Goal: Task Accomplishment & Management: Use online tool/utility

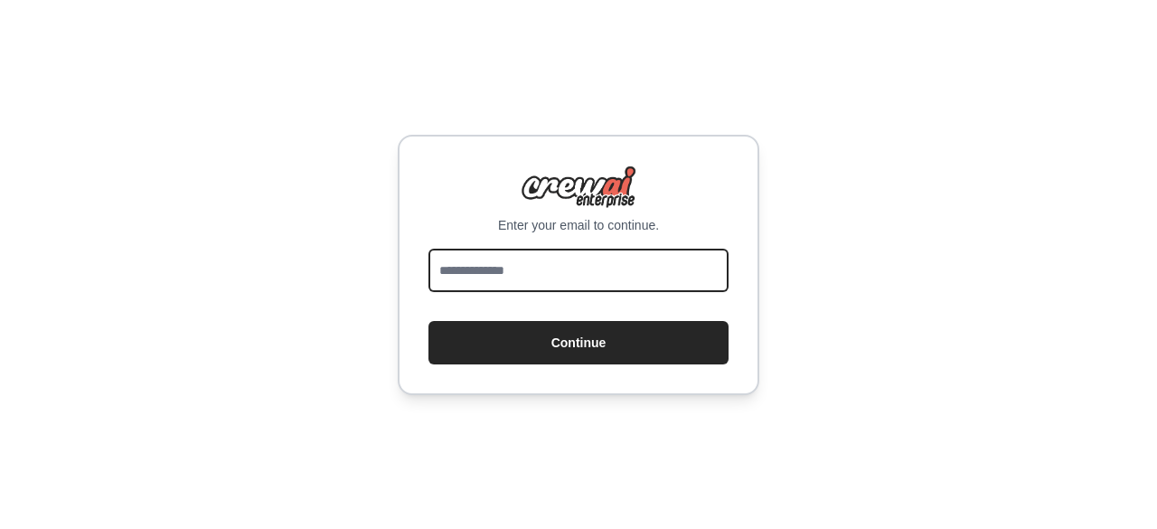
click at [564, 252] on input "email" at bounding box center [578, 269] width 300 height 43
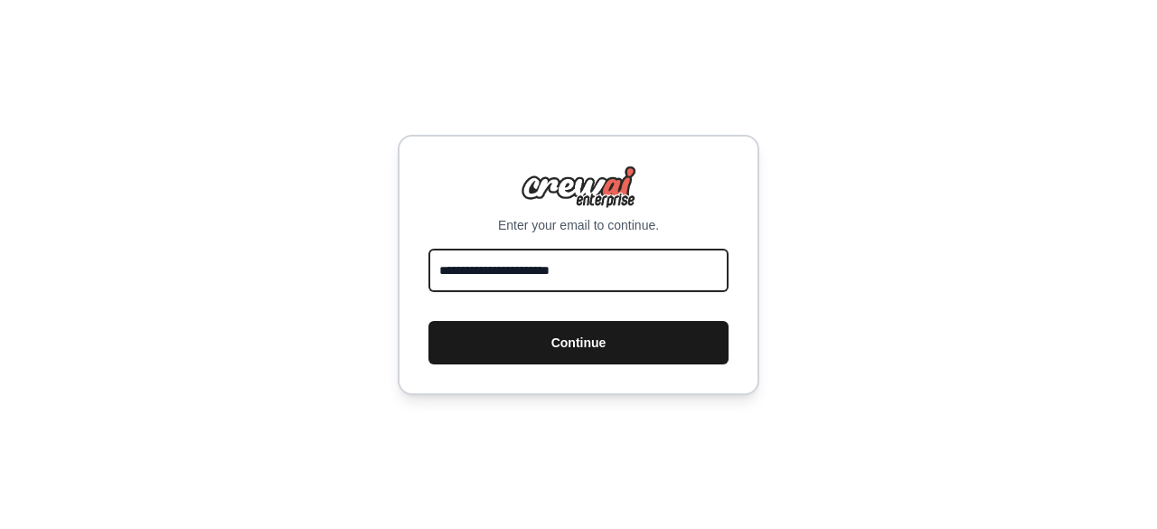
type input "**********"
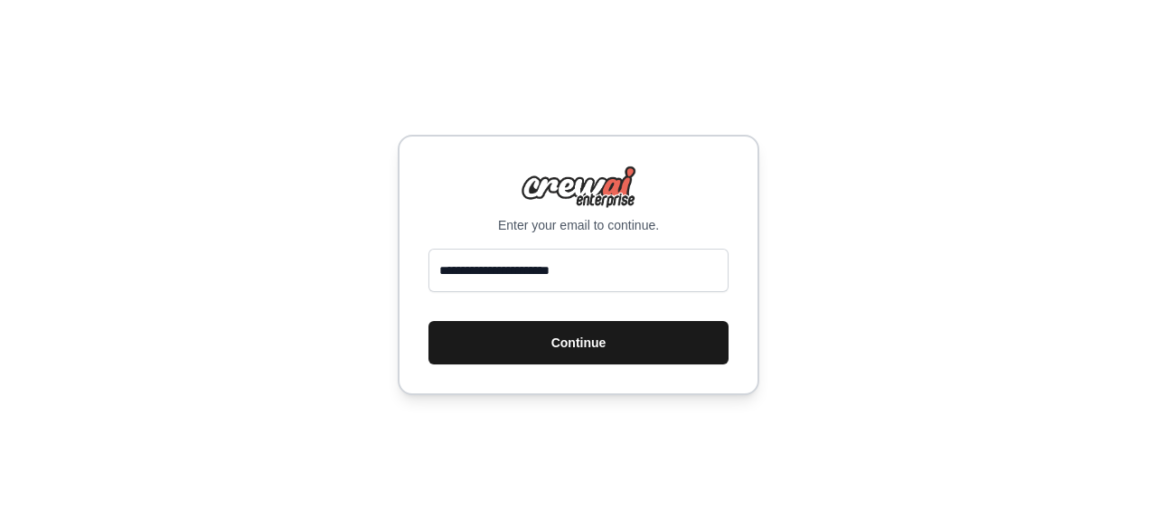
click at [553, 355] on button "Continue" at bounding box center [578, 342] width 300 height 43
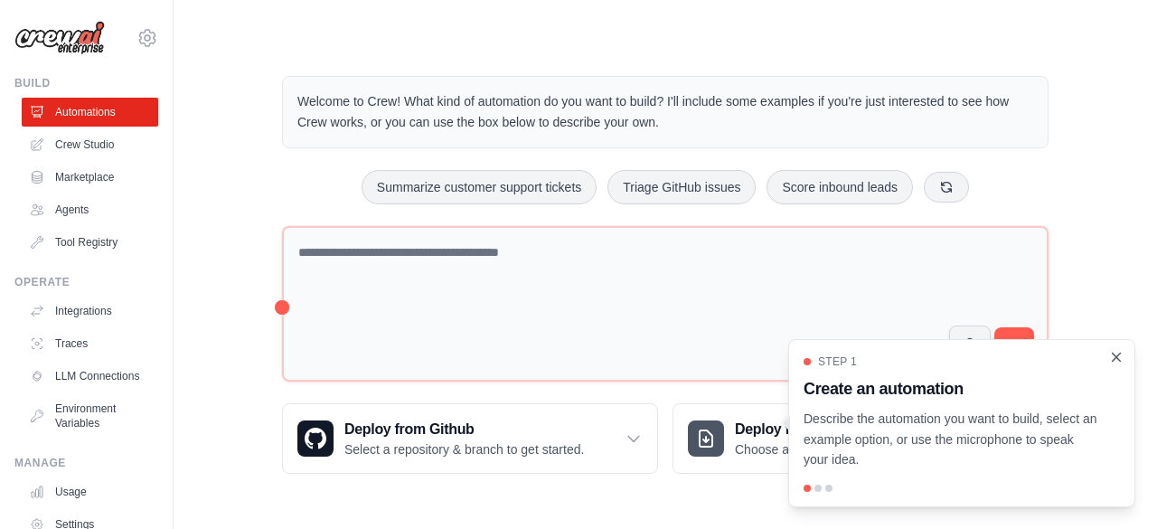
click at [1116, 361] on icon "Close walkthrough" at bounding box center [1116, 357] width 16 height 16
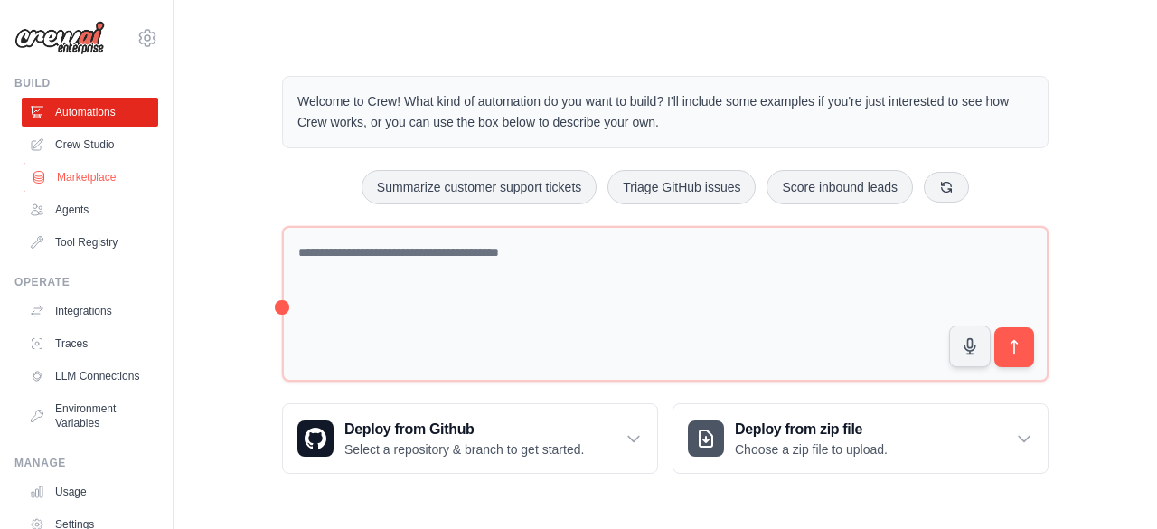
click at [94, 174] on link "Marketplace" at bounding box center [91, 177] width 136 height 29
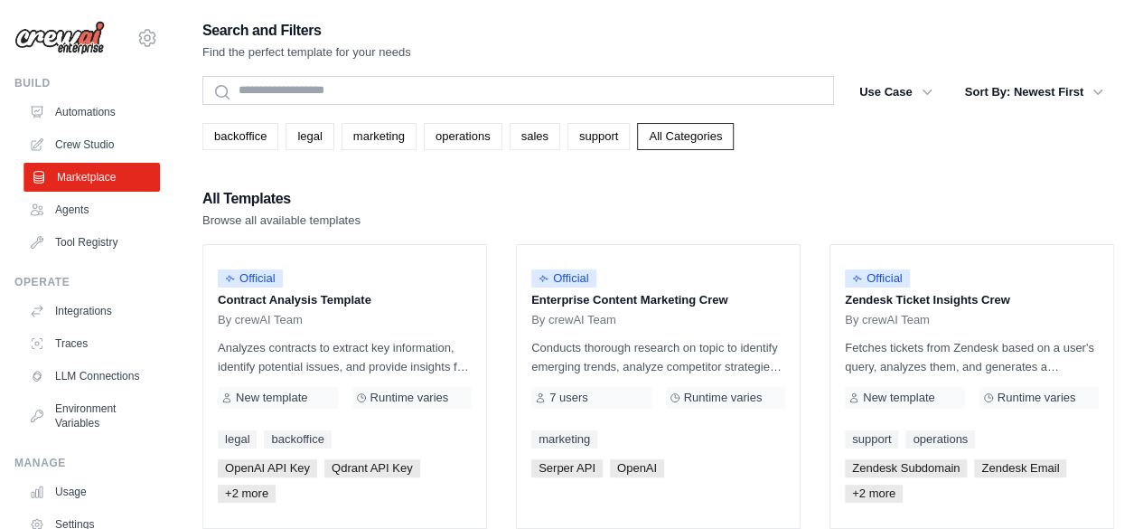
click at [97, 163] on link "Marketplace" at bounding box center [91, 177] width 136 height 29
click at [94, 169] on link "Marketplace" at bounding box center [91, 177] width 136 height 29
click at [94, 169] on link "Marketplace" at bounding box center [90, 177] width 136 height 29
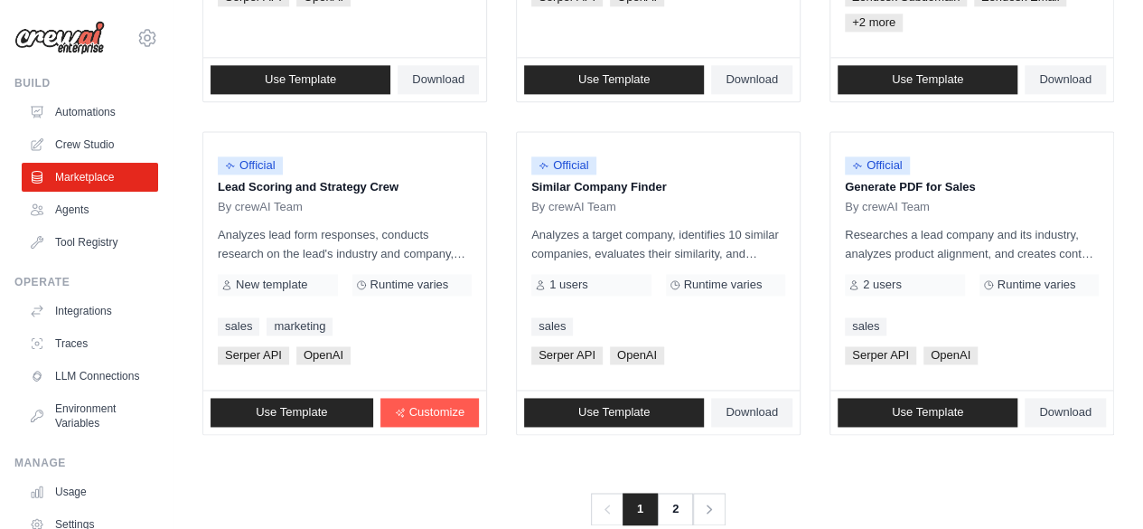
scroll to position [1192, 0]
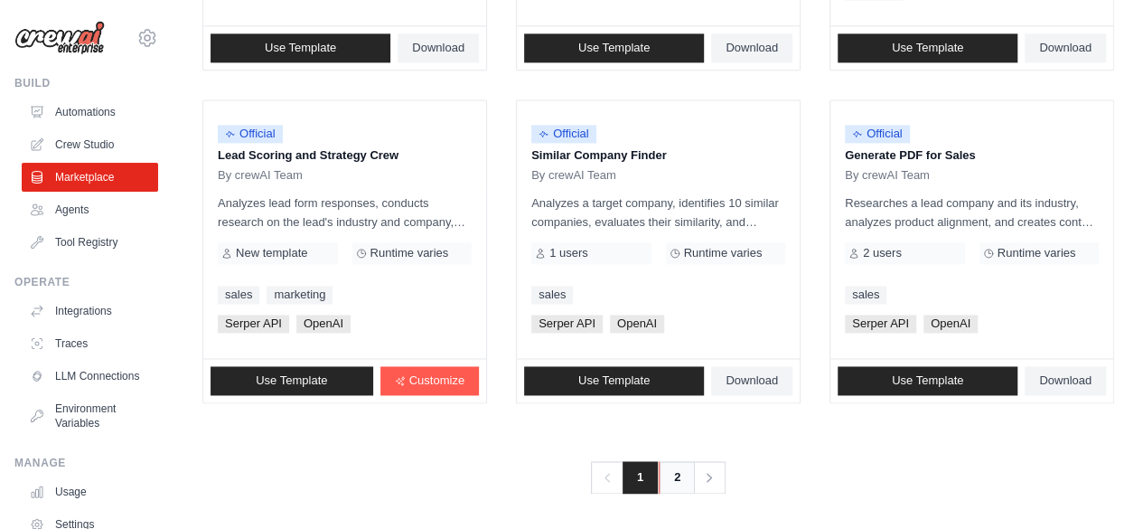
click at [674, 473] on link "2" at bounding box center [677, 477] width 36 height 33
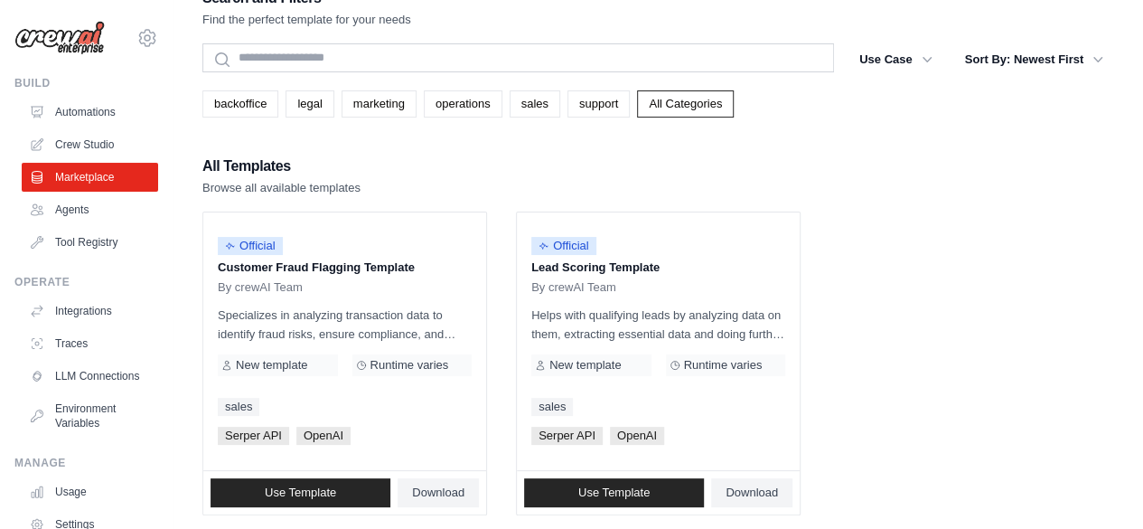
scroll to position [31, 0]
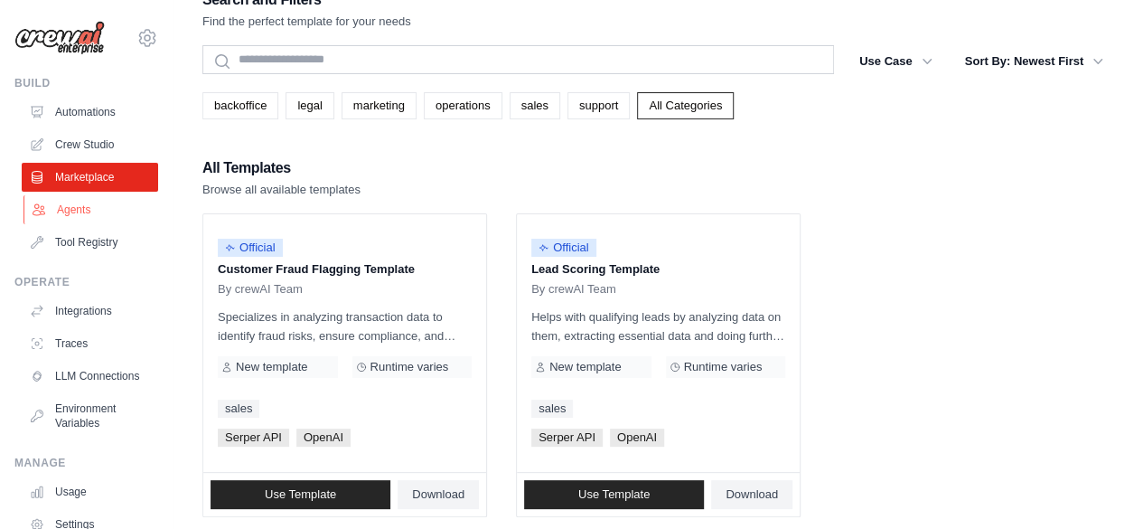
click at [83, 211] on link "Agents" at bounding box center [91, 209] width 136 height 29
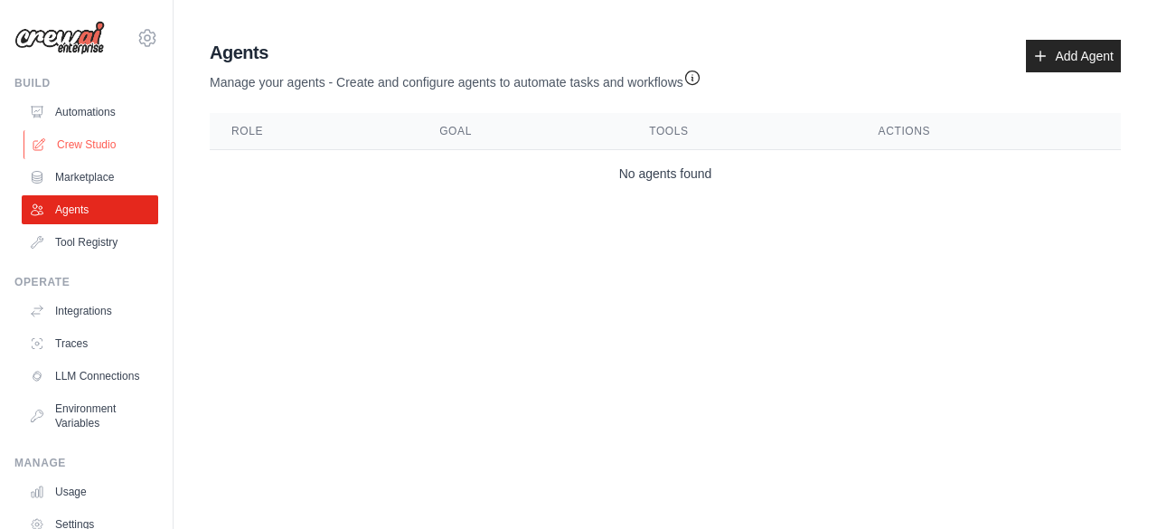
click at [100, 144] on link "Crew Studio" at bounding box center [91, 144] width 136 height 29
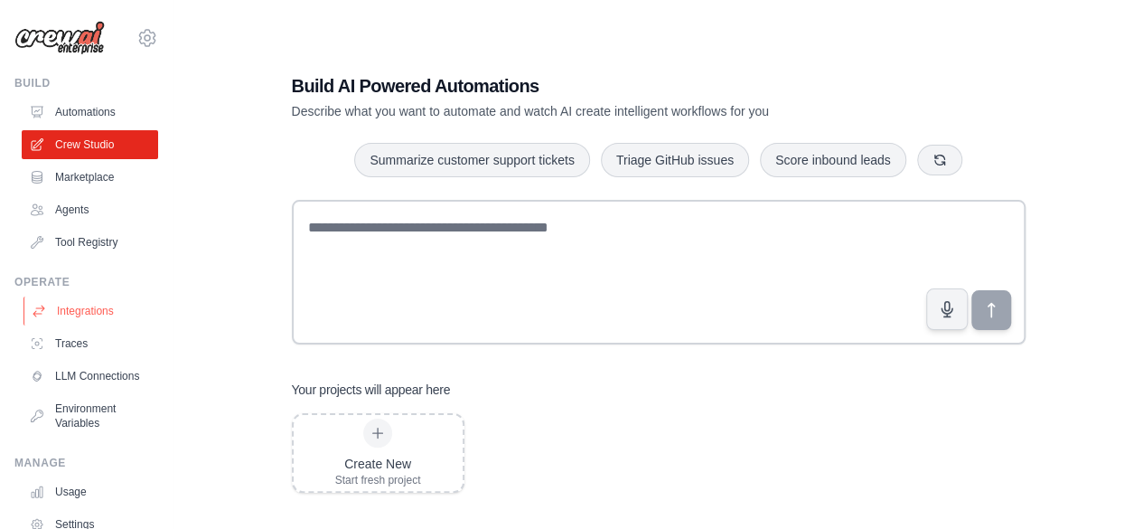
click at [89, 316] on link "Integrations" at bounding box center [91, 310] width 136 height 29
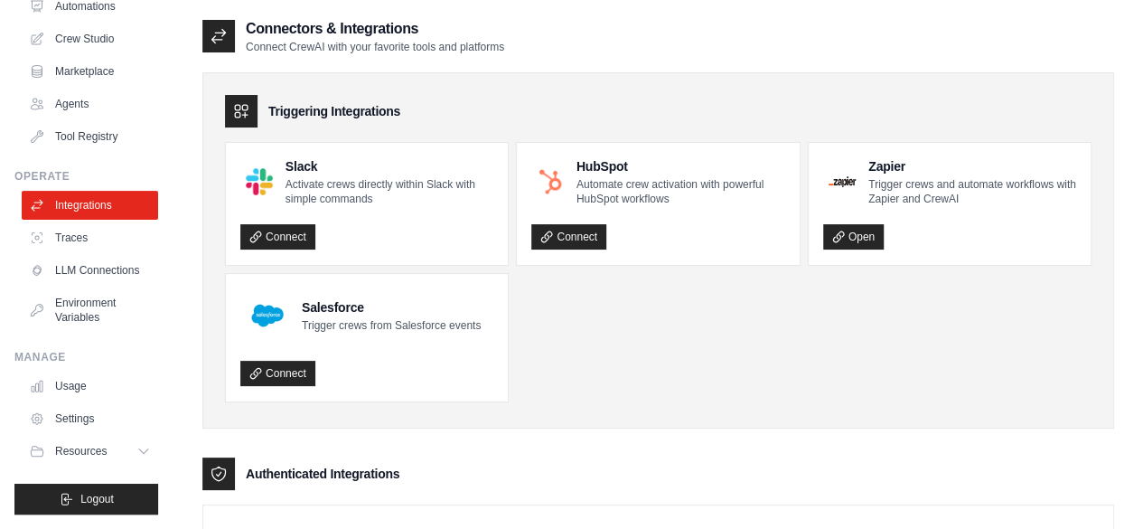
scroll to position [119, 0]
click at [84, 389] on link "Usage" at bounding box center [91, 385] width 136 height 29
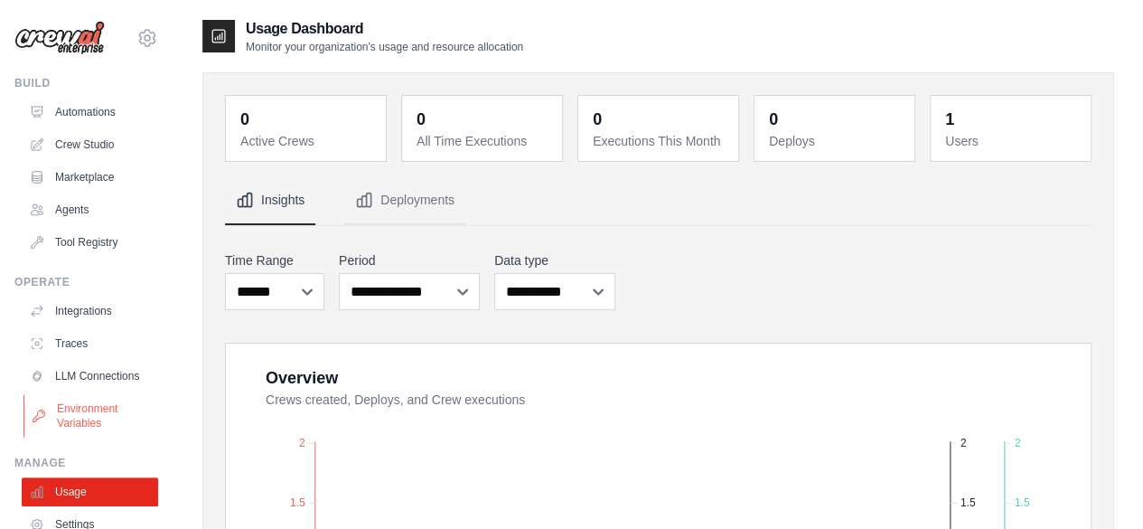
click at [90, 426] on link "Environment Variables" at bounding box center [91, 415] width 136 height 43
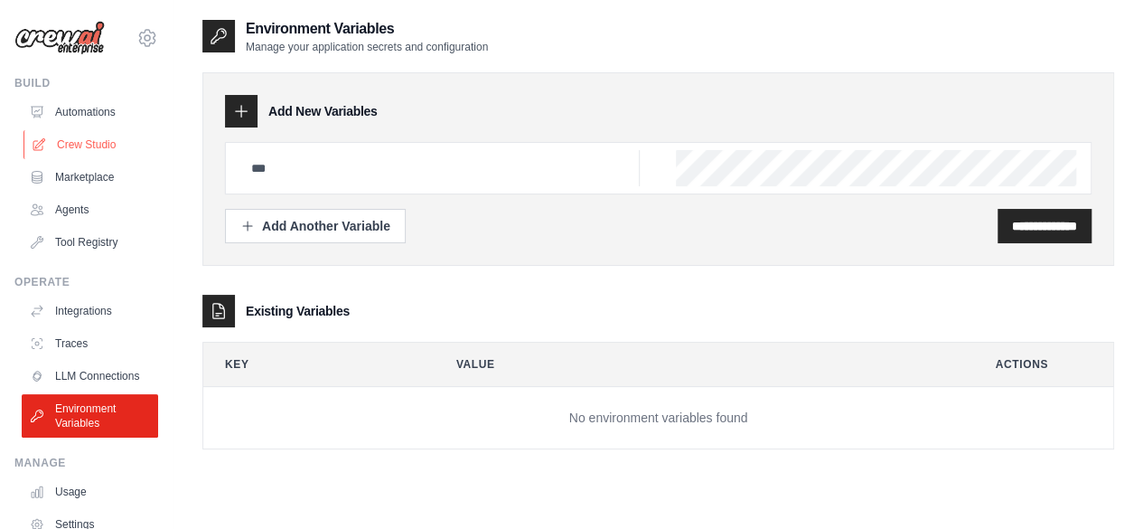
click at [112, 138] on link "Crew Studio" at bounding box center [91, 144] width 136 height 29
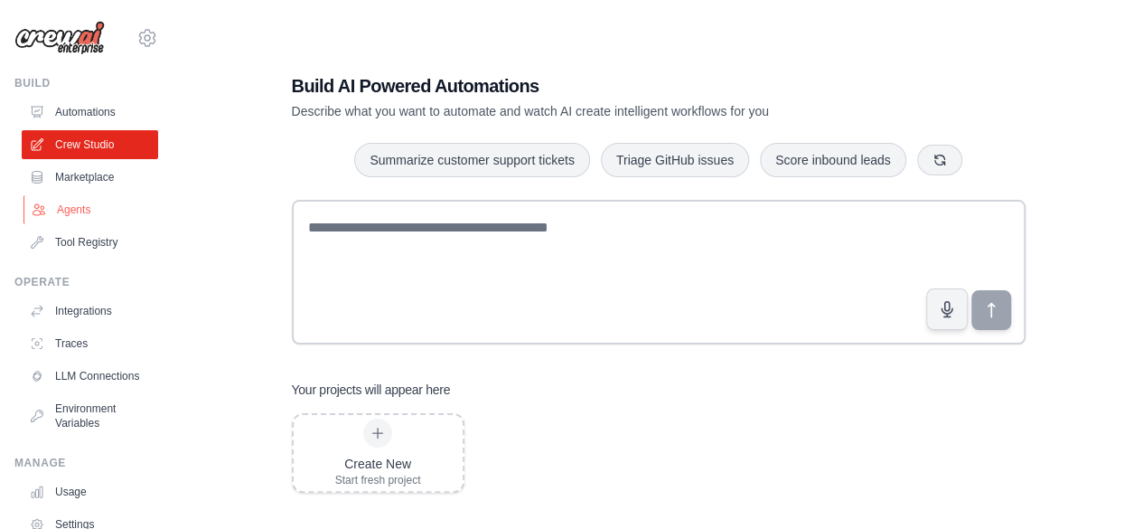
click at [81, 216] on link "Agents" at bounding box center [91, 209] width 136 height 29
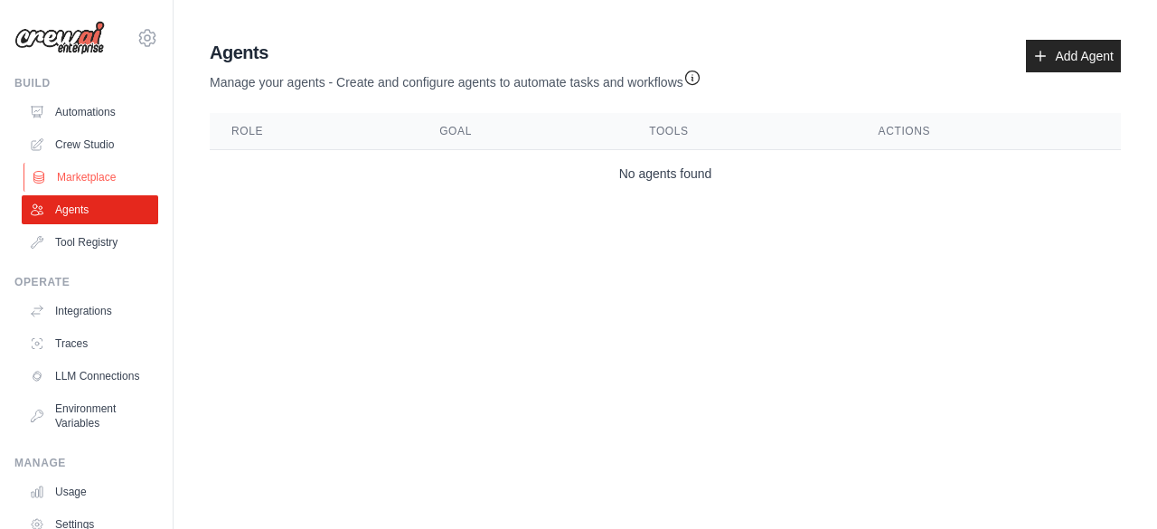
click at [98, 167] on link "Marketplace" at bounding box center [91, 177] width 136 height 29
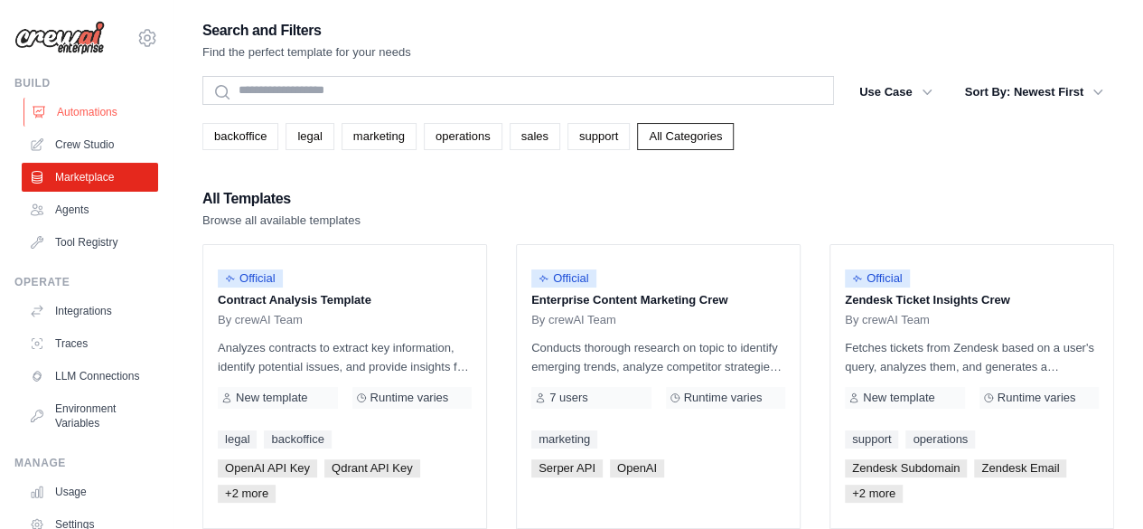
click at [103, 104] on link "Automations" at bounding box center [91, 112] width 136 height 29
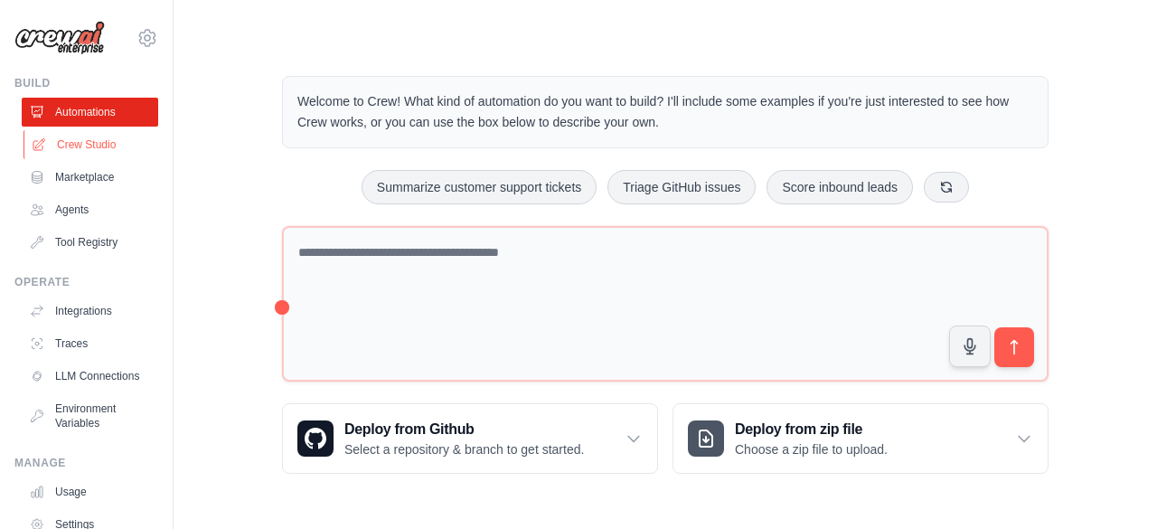
click at [92, 134] on link "Crew Studio" at bounding box center [91, 144] width 136 height 29
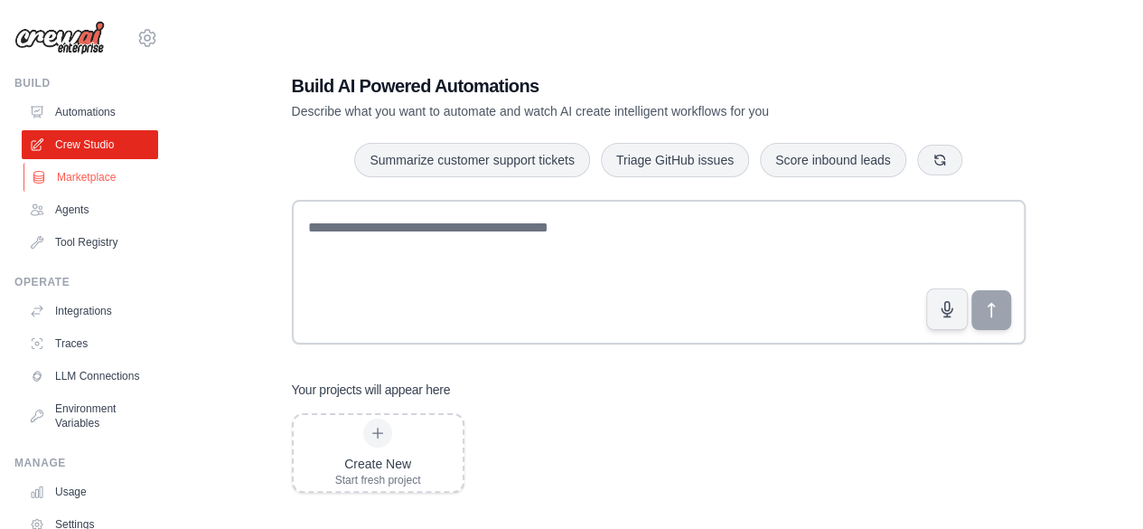
click at [99, 176] on link "Marketplace" at bounding box center [91, 177] width 136 height 29
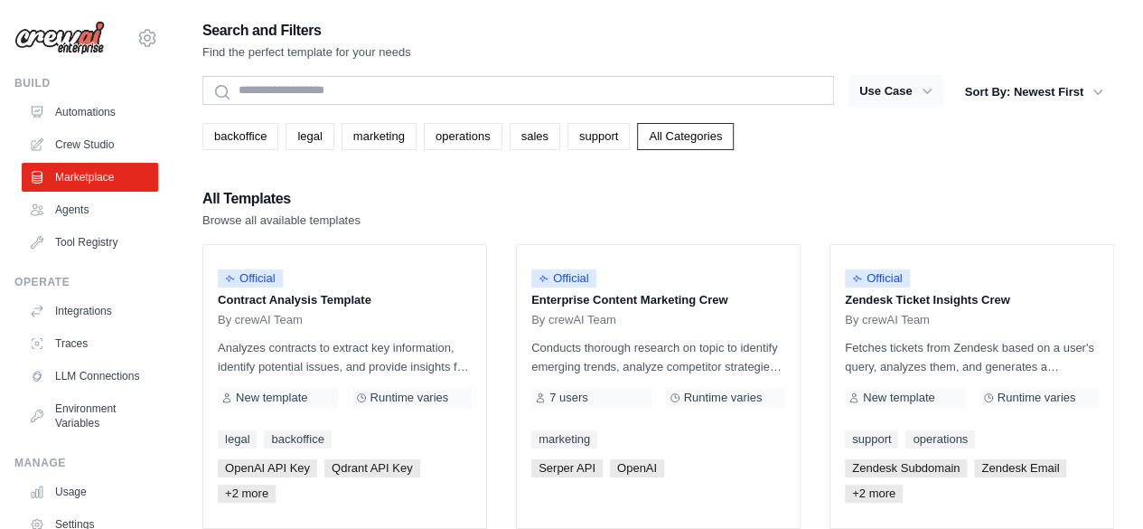
click at [909, 77] on button "Use Case" at bounding box center [895, 91] width 95 height 33
click at [909, 84] on button "Use Case" at bounding box center [895, 91] width 95 height 33
click at [923, 92] on icon "button" at bounding box center [927, 91] width 18 height 18
click at [931, 90] on icon "button" at bounding box center [927, 91] width 18 height 18
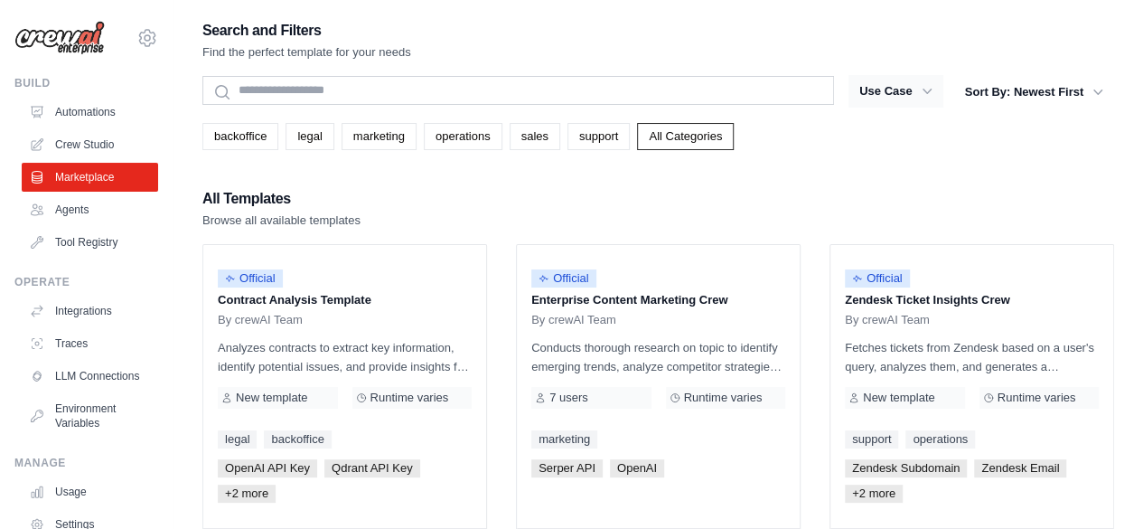
click at [931, 90] on icon "button" at bounding box center [927, 91] width 18 height 18
click at [1008, 86] on button "Sort By: Newest First" at bounding box center [1034, 91] width 160 height 33
click at [878, 105] on button "Use Case" at bounding box center [895, 91] width 95 height 33
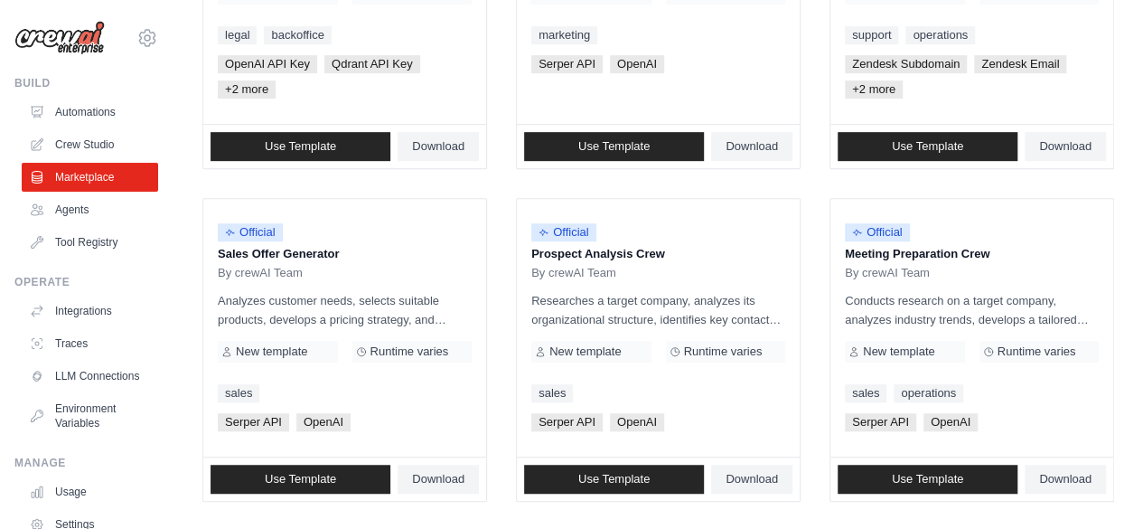
scroll to position [460, 0]
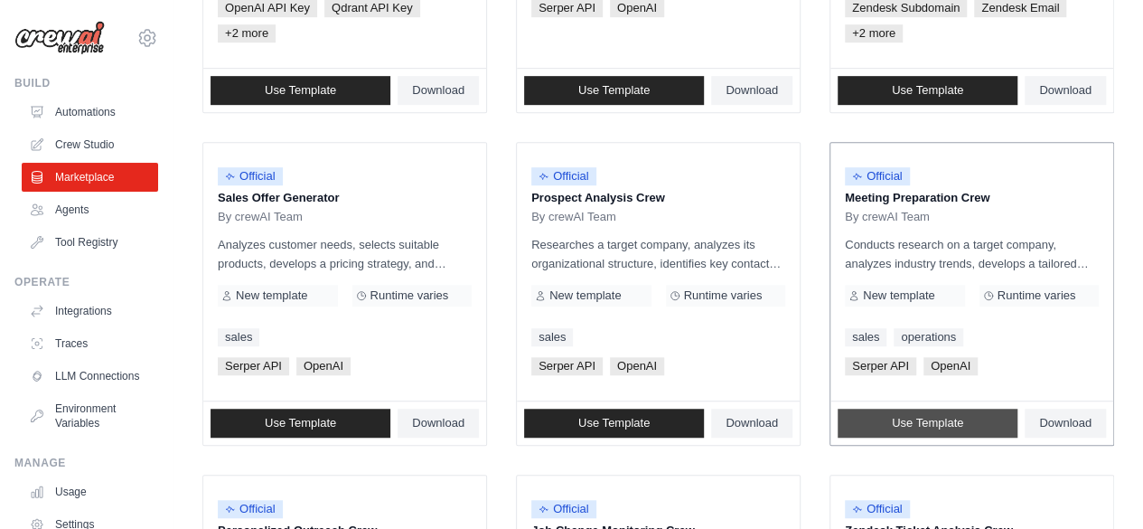
click at [971, 420] on link "Use Template" at bounding box center [928, 422] width 180 height 29
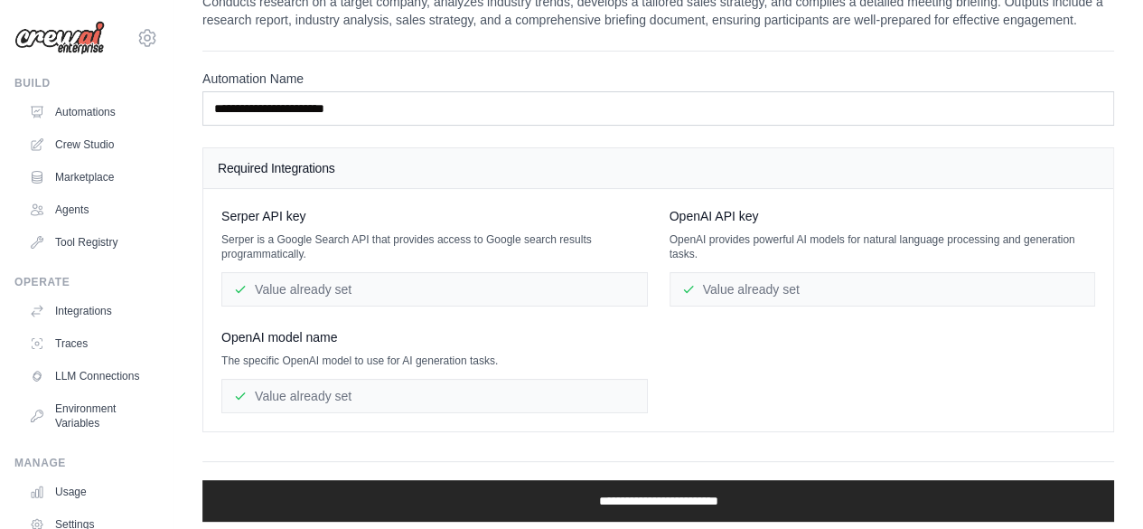
scroll to position [48, 0]
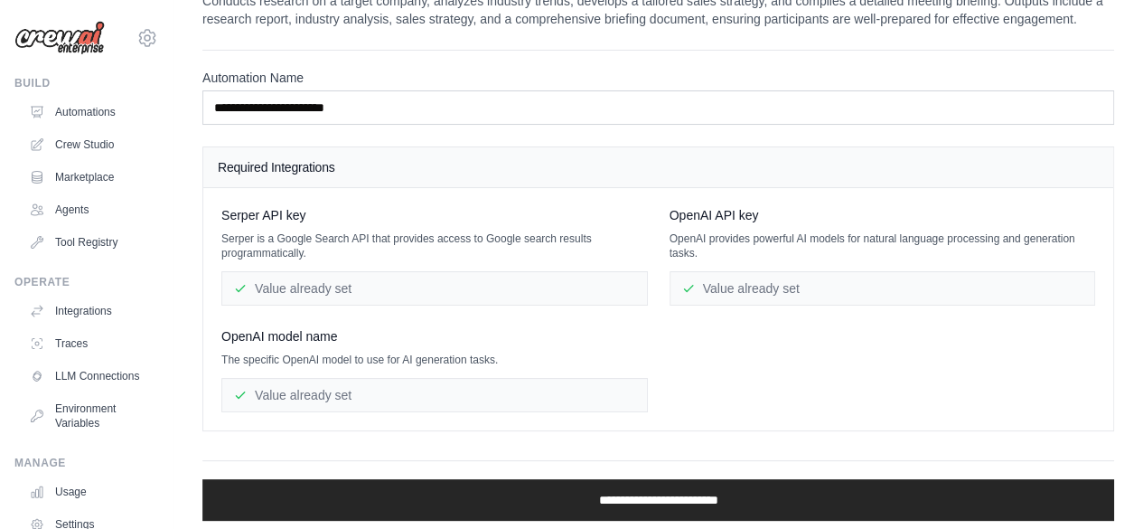
click at [541, 400] on div "Value already set" at bounding box center [434, 395] width 426 height 34
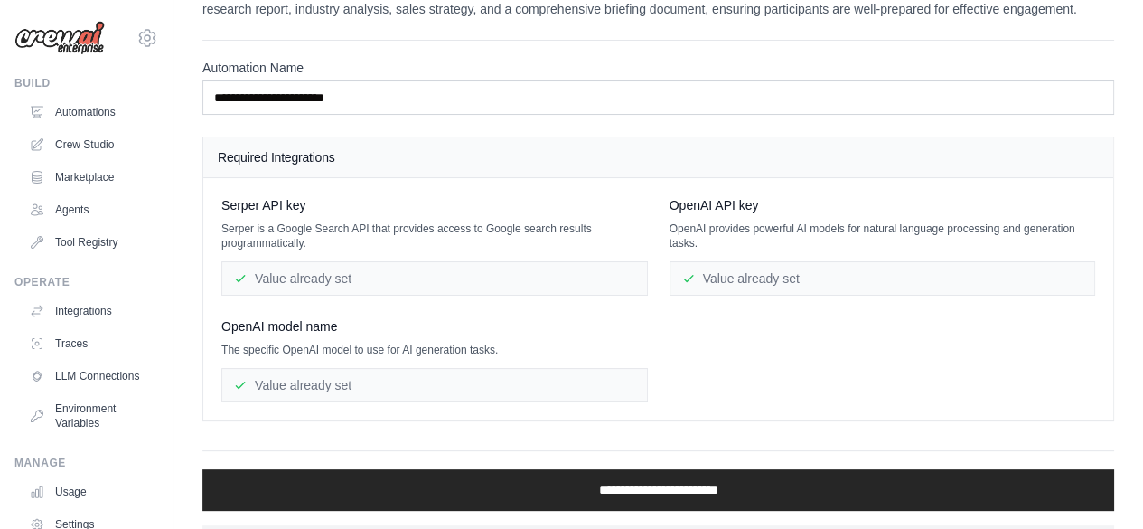
scroll to position [97, 0]
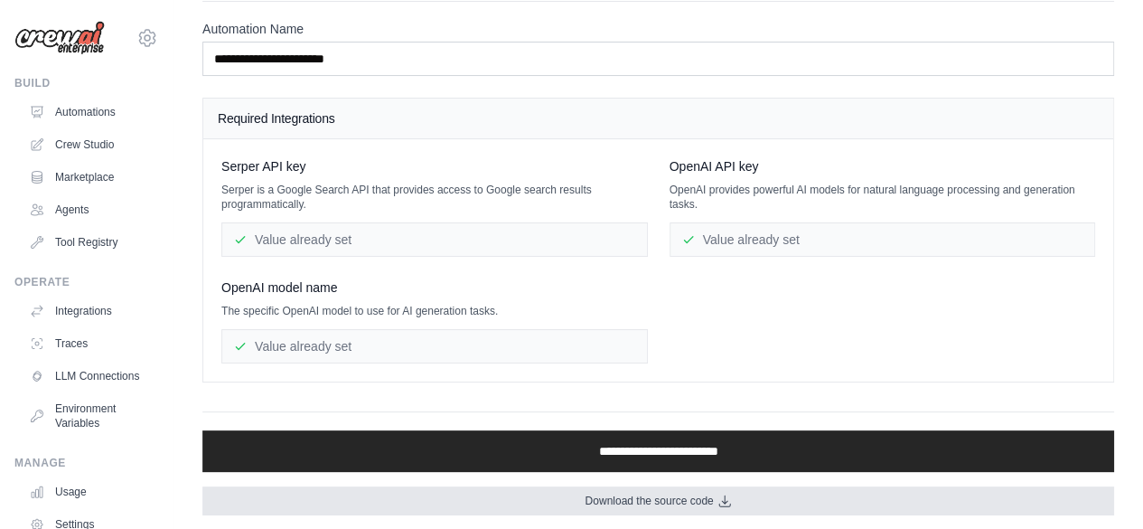
click at [664, 505] on link "Download the source code" at bounding box center [658, 500] width 912 height 29
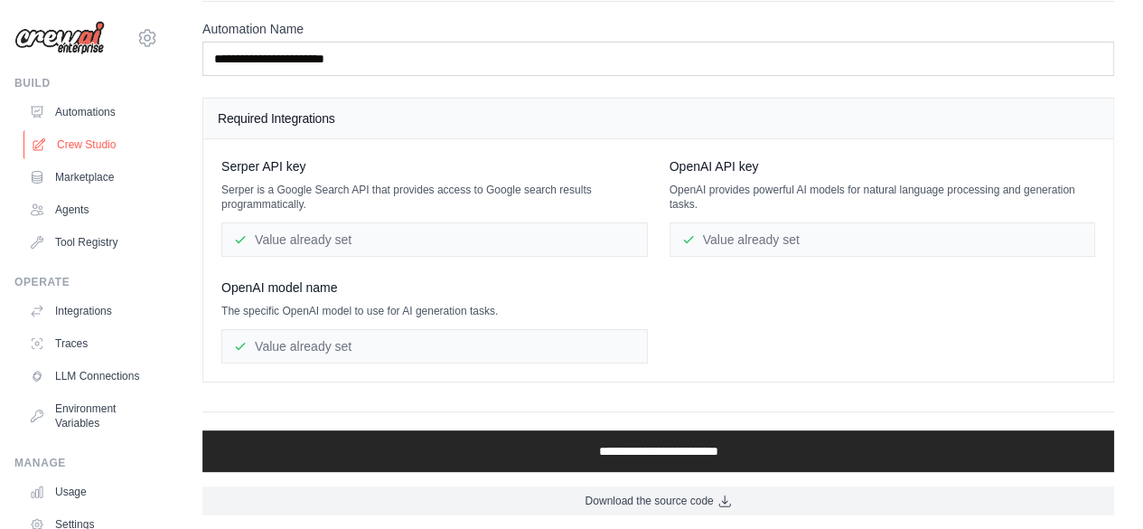
click at [98, 144] on link "Crew Studio" at bounding box center [91, 144] width 136 height 29
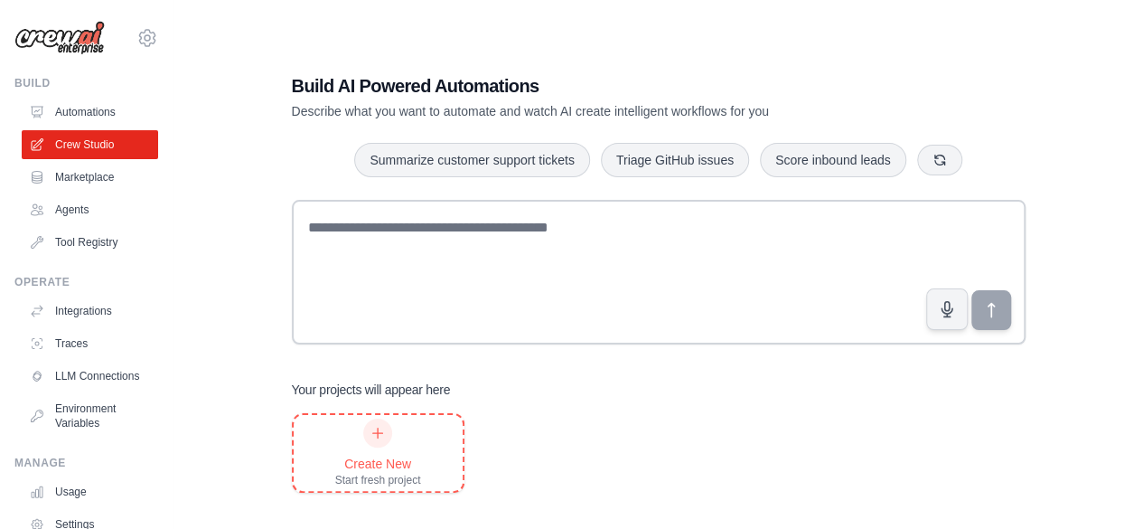
click at [394, 449] on div "Create New Start fresh project" at bounding box center [378, 452] width 86 height 69
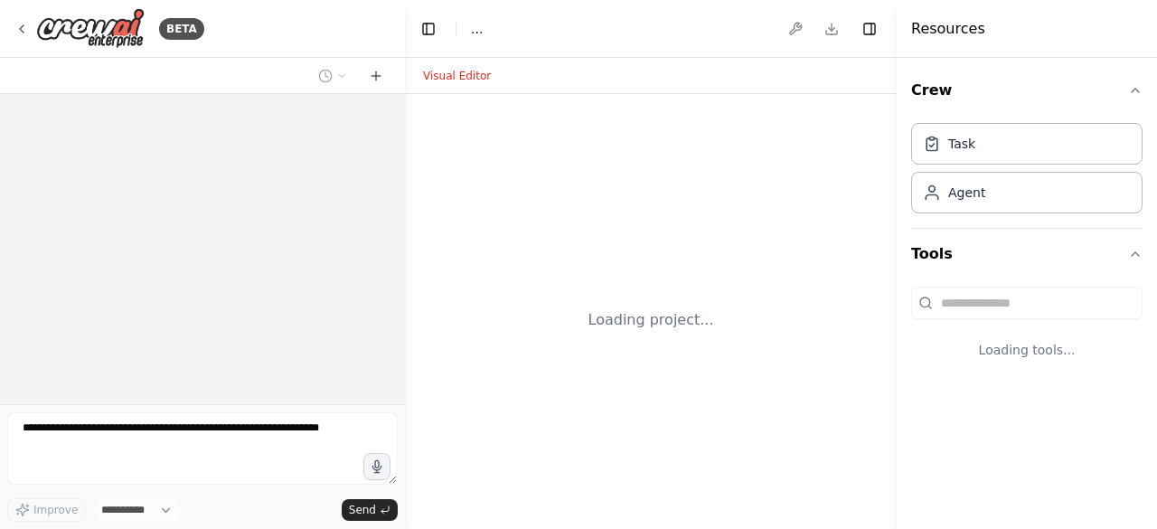
select select "****"
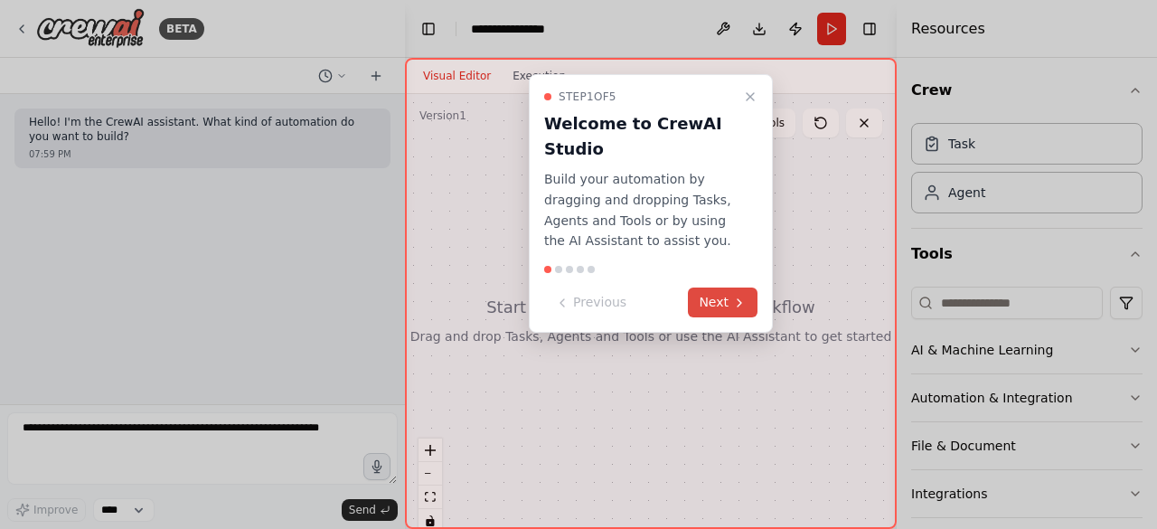
click at [717, 303] on button "Next" at bounding box center [723, 302] width 70 height 30
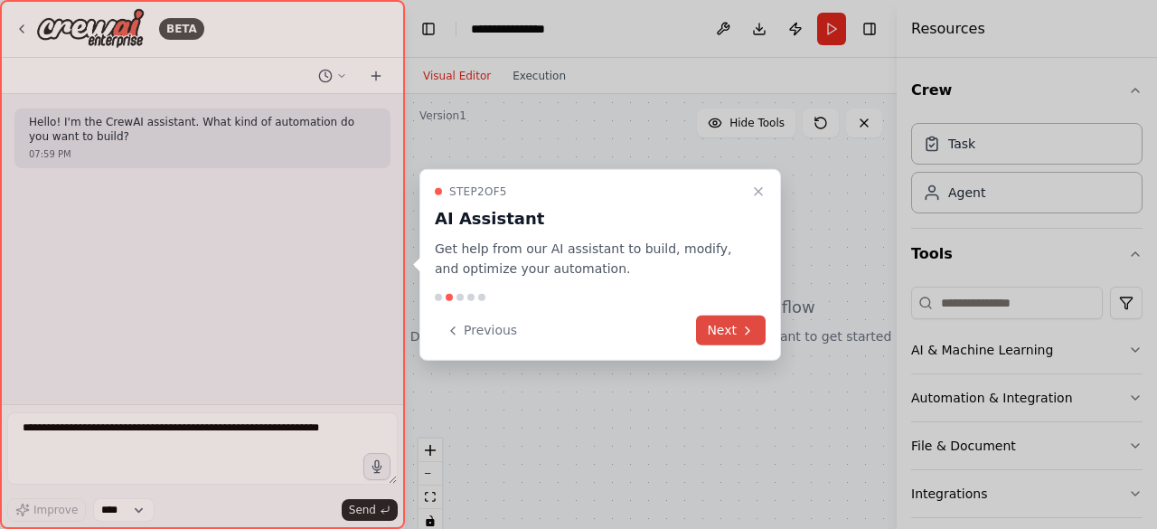
click at [722, 332] on button "Next" at bounding box center [731, 330] width 70 height 30
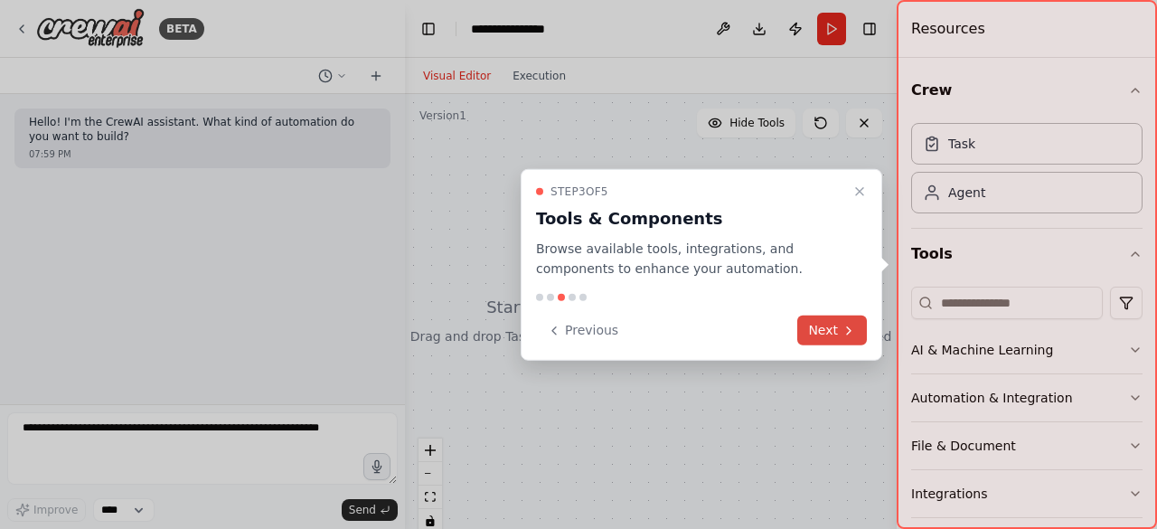
click at [833, 329] on button "Next" at bounding box center [832, 330] width 70 height 30
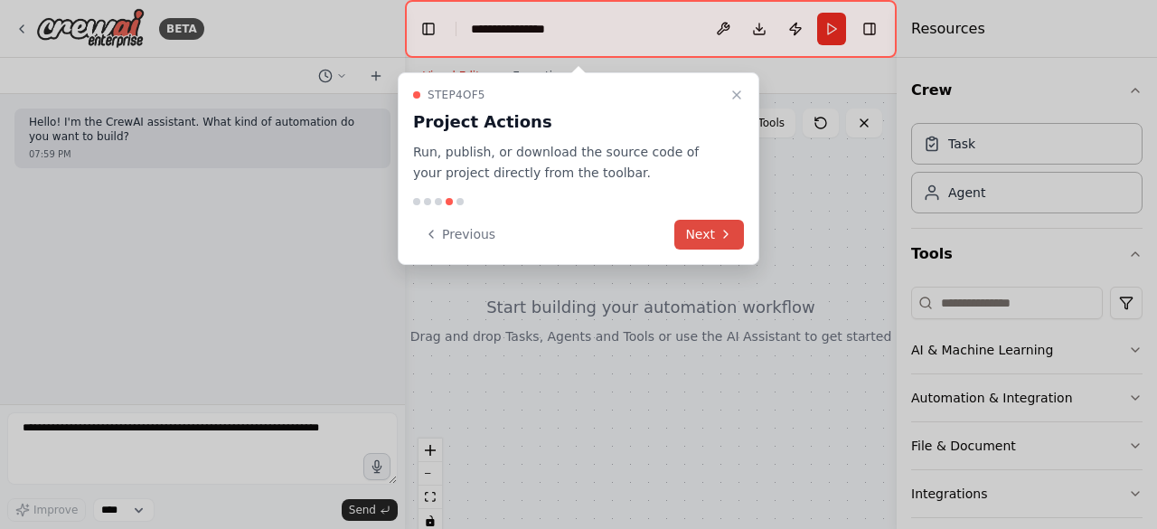
click at [699, 239] on button "Next" at bounding box center [709, 235] width 70 height 30
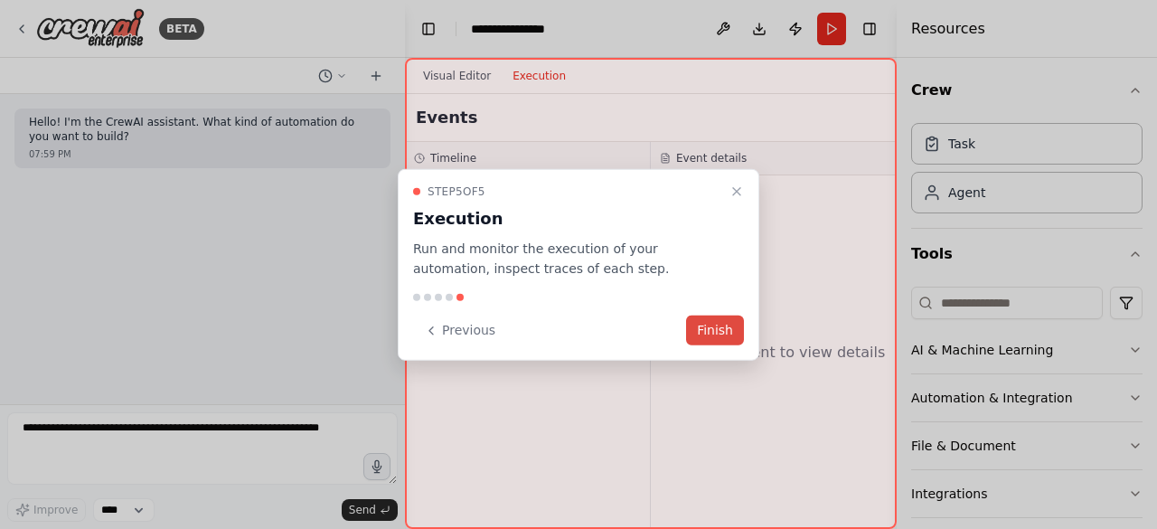
click at [717, 339] on button "Finish" at bounding box center [715, 330] width 58 height 30
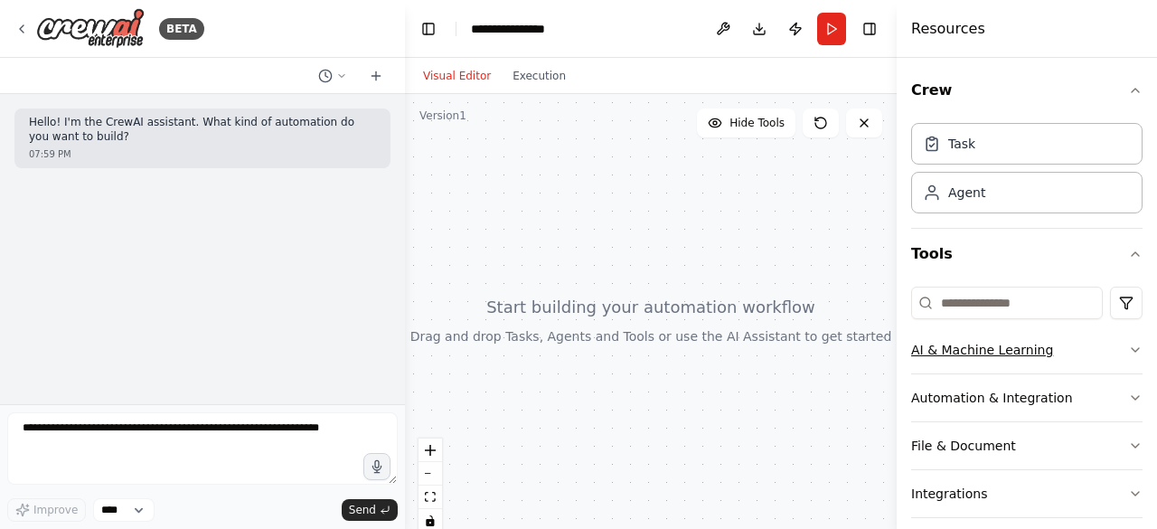
click at [1128, 351] on icon "button" at bounding box center [1135, 349] width 14 height 14
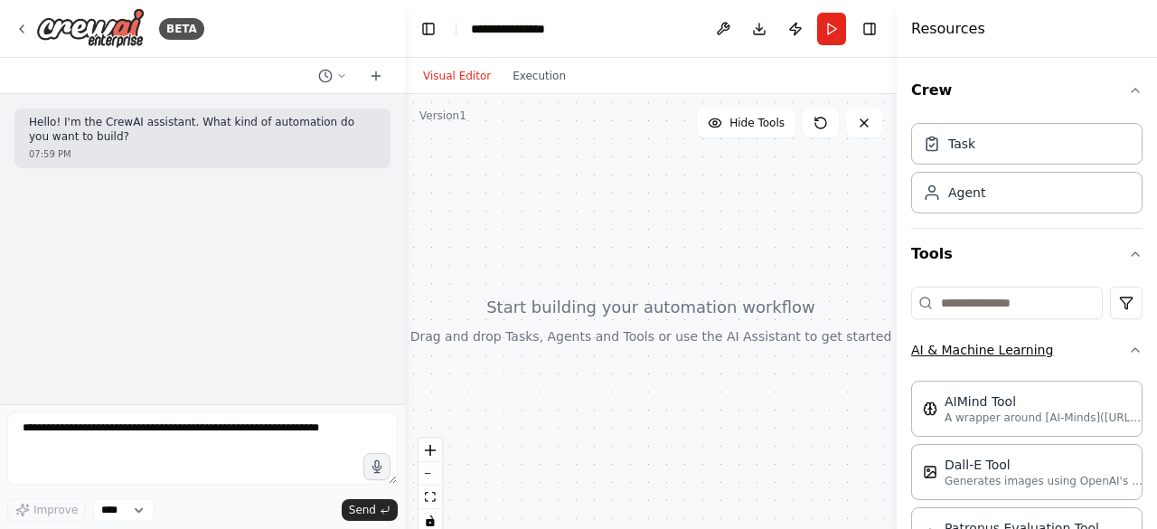
click at [1128, 348] on icon "button" at bounding box center [1135, 349] width 14 height 14
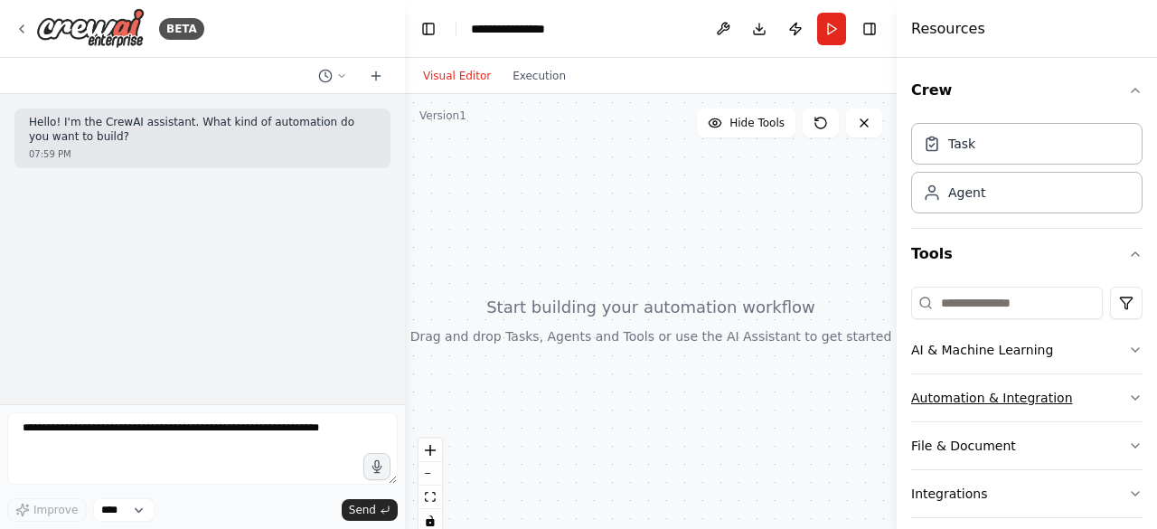
click at [1128, 398] on icon "button" at bounding box center [1135, 397] width 14 height 14
click at [1131, 396] on icon "button" at bounding box center [1134, 398] width 7 height 4
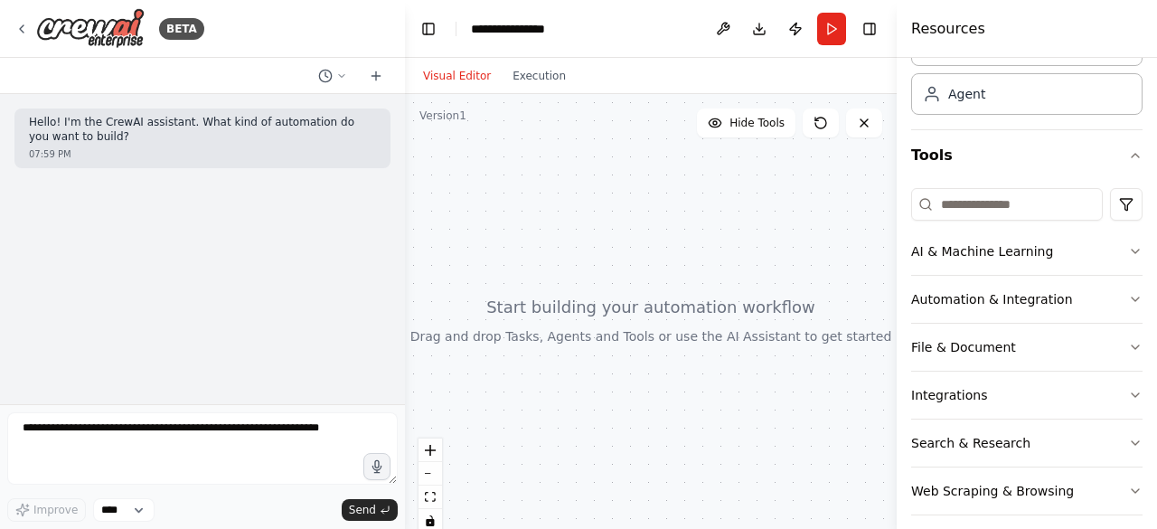
scroll to position [110, 0]
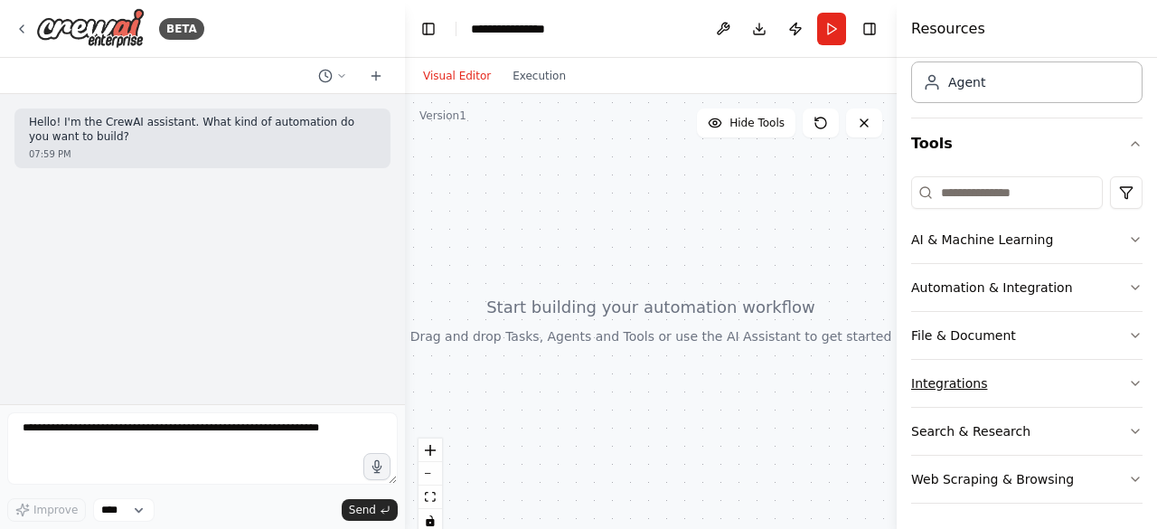
click at [1128, 379] on icon "button" at bounding box center [1135, 383] width 14 height 14
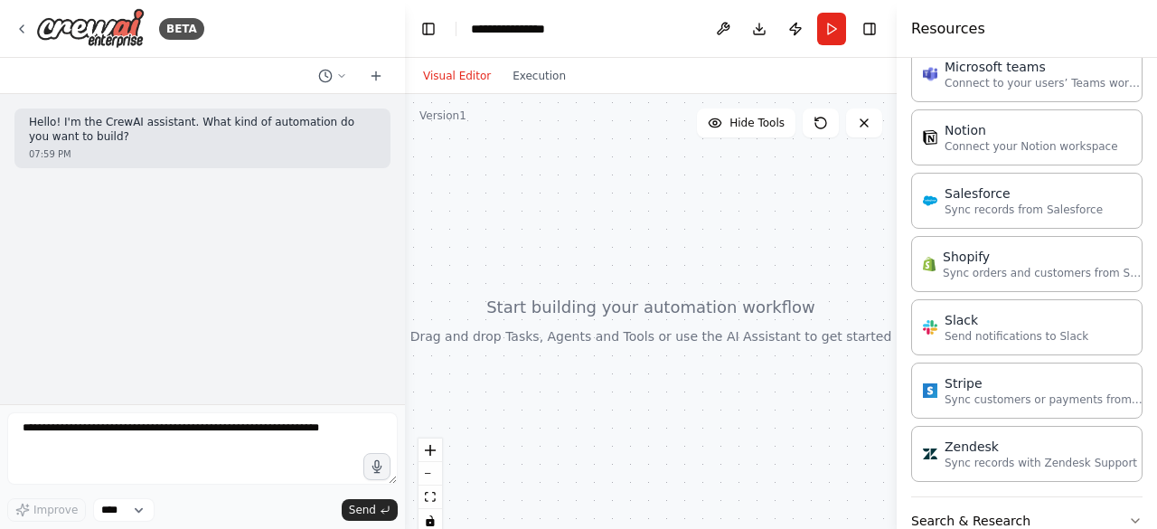
scroll to position [1315, 0]
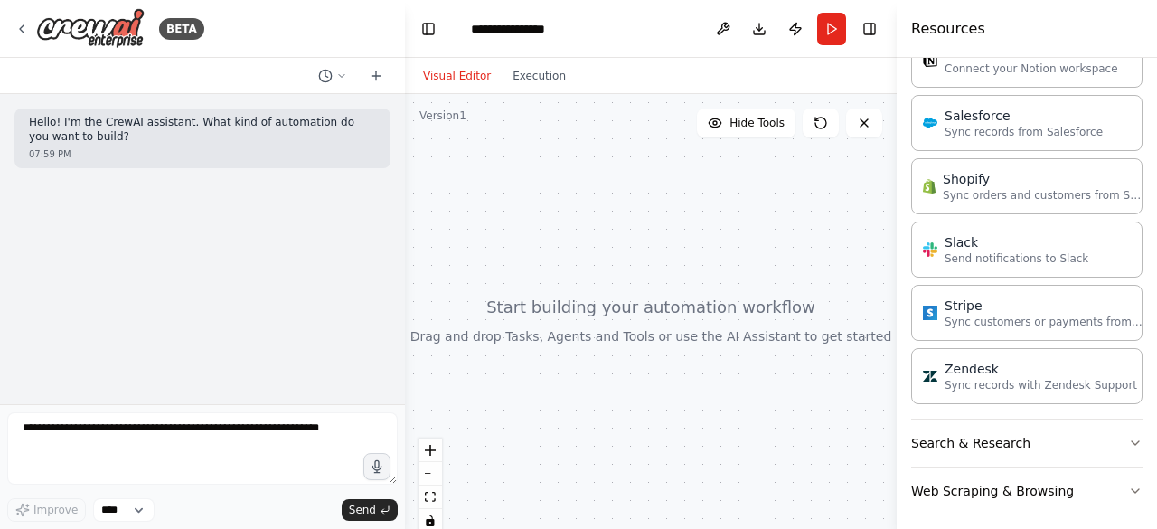
click at [1128, 436] on icon "button" at bounding box center [1135, 443] width 14 height 14
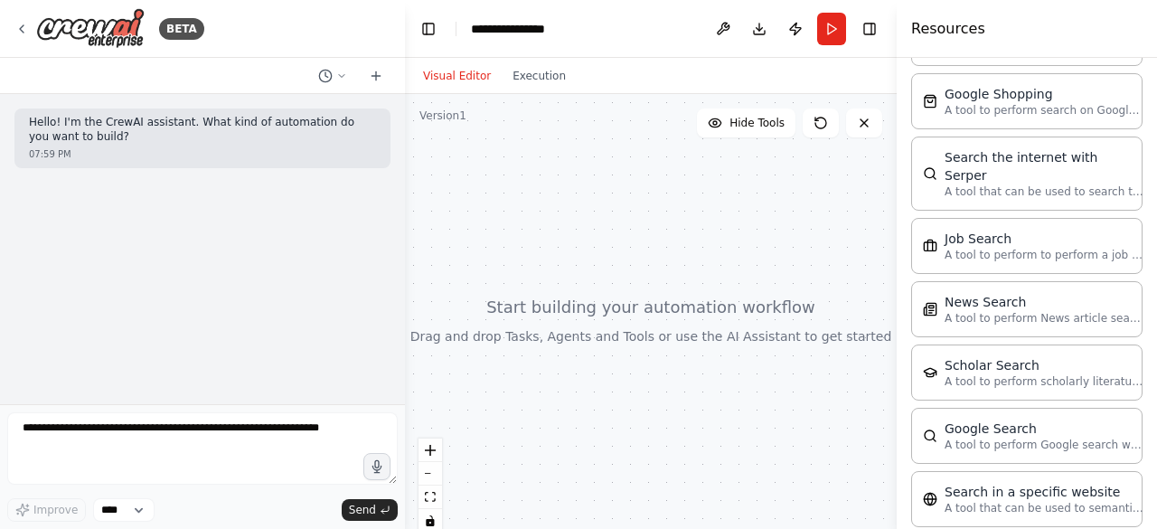
scroll to position [2225, 0]
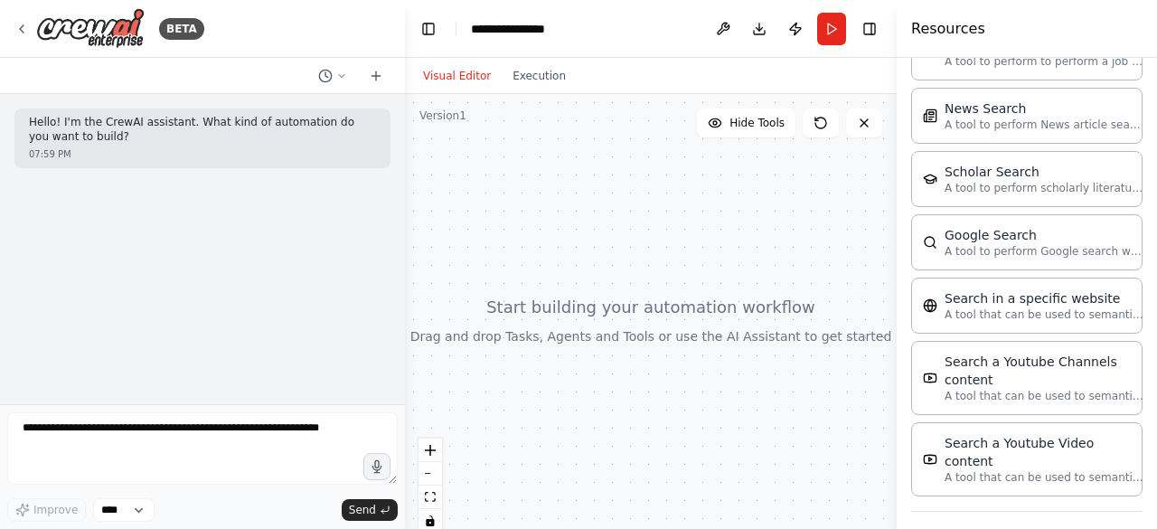
drag, startPoint x: 1063, startPoint y: 482, endPoint x: 1106, endPoint y: 485, distance: 43.5
click at [1106, 511] on button "Web Scraping & Browsing" at bounding box center [1026, 534] width 231 height 47
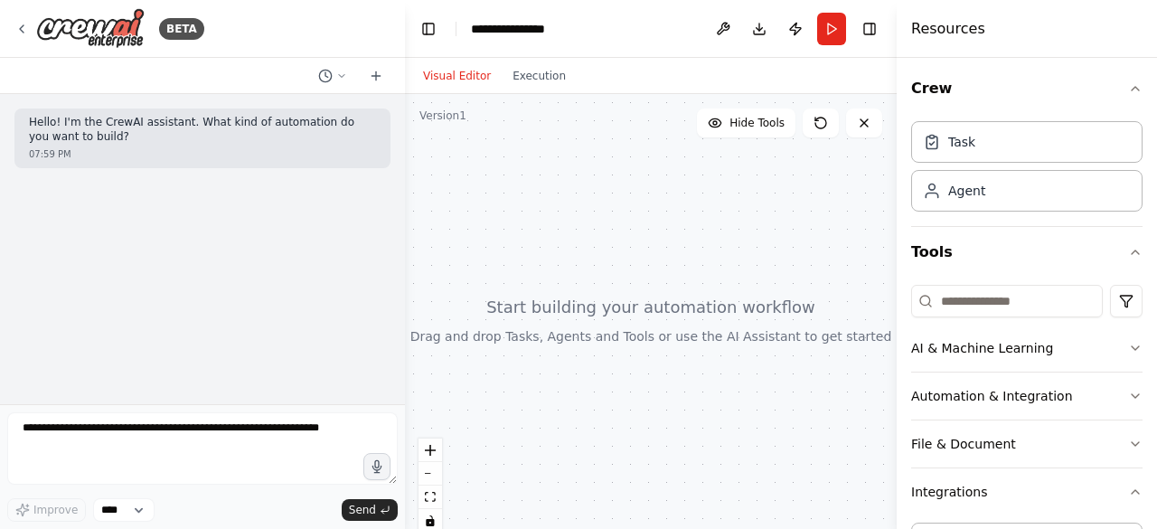
scroll to position [0, 0]
click at [1016, 138] on div "Task" at bounding box center [1026, 143] width 231 height 42
click at [989, 156] on div "Task" at bounding box center [1026, 143] width 231 height 42
click at [991, 199] on div "Agent" at bounding box center [1026, 192] width 231 height 42
click at [1025, 192] on div "Agent" at bounding box center [1026, 192] width 231 height 42
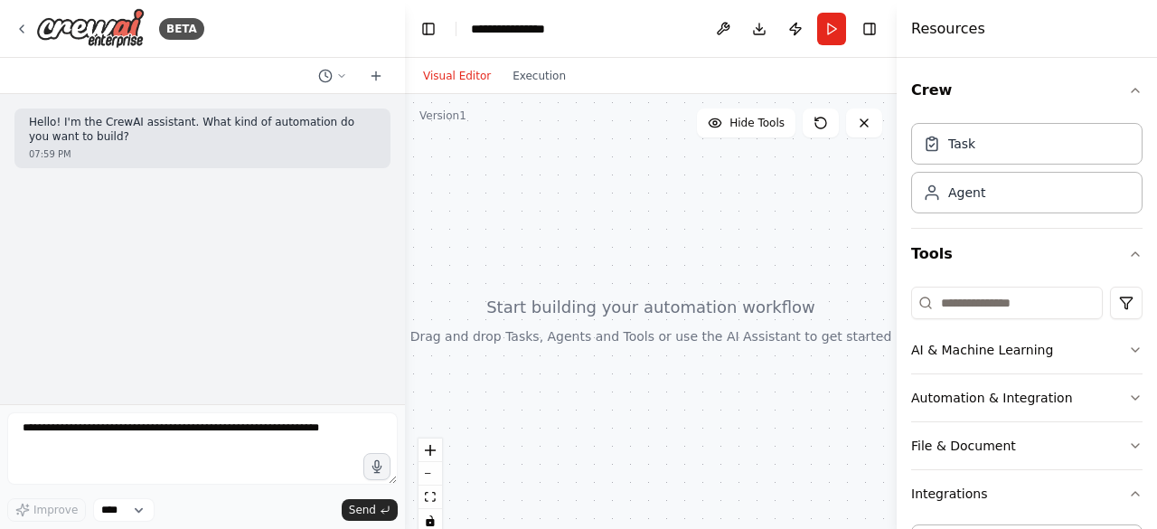
click at [459, 77] on button "Visual Editor" at bounding box center [456, 76] width 89 height 22
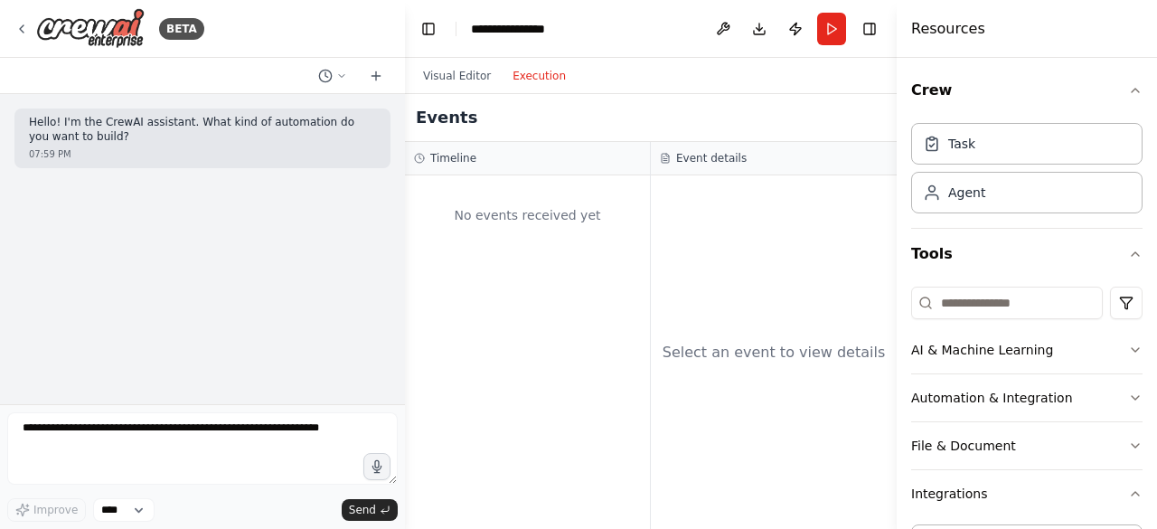
click at [506, 79] on button "Execution" at bounding box center [538, 76] width 75 height 22
click at [454, 84] on button "Visual Editor" at bounding box center [456, 76] width 89 height 22
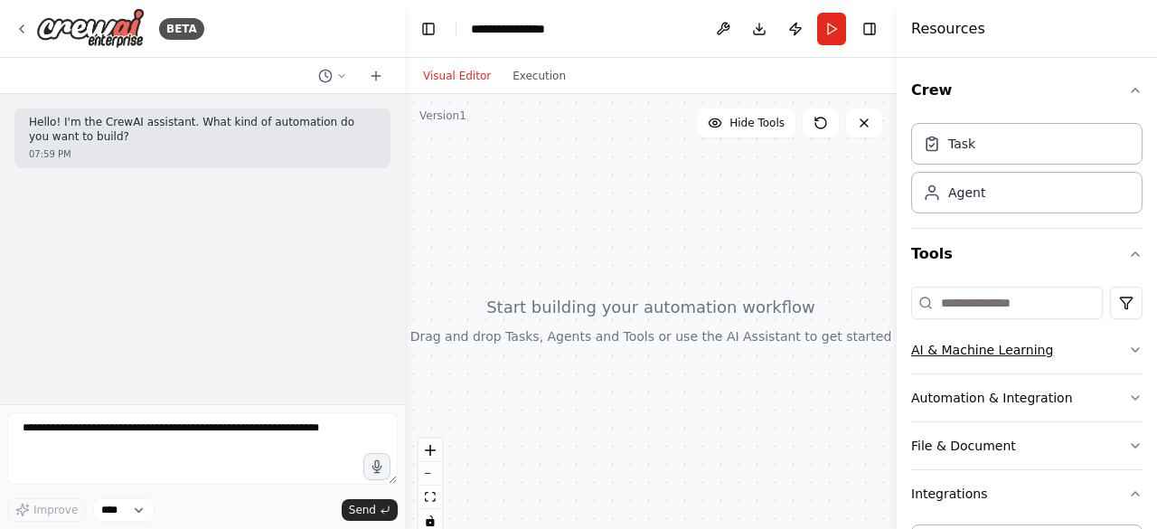
click at [1128, 347] on icon "button" at bounding box center [1135, 349] width 14 height 14
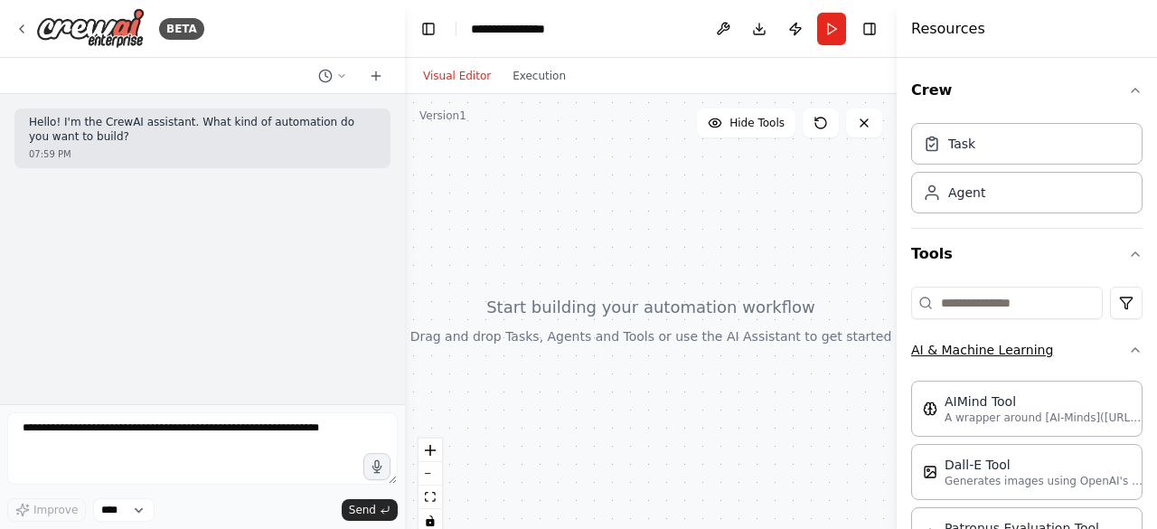
click at [1128, 347] on icon "button" at bounding box center [1135, 349] width 14 height 14
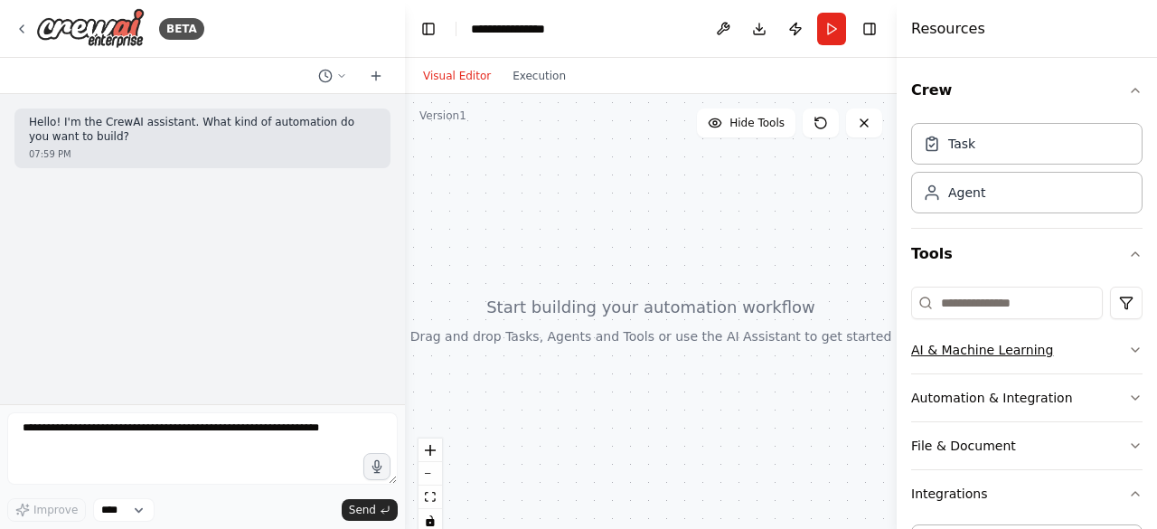
click at [1128, 347] on icon "button" at bounding box center [1135, 349] width 14 height 14
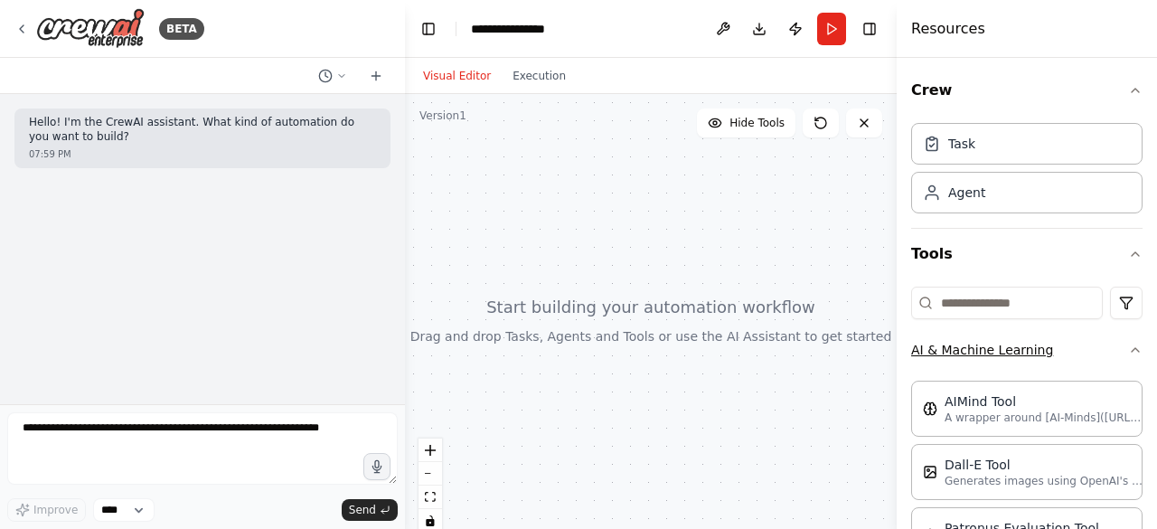
click at [1128, 347] on icon "button" at bounding box center [1135, 349] width 14 height 14
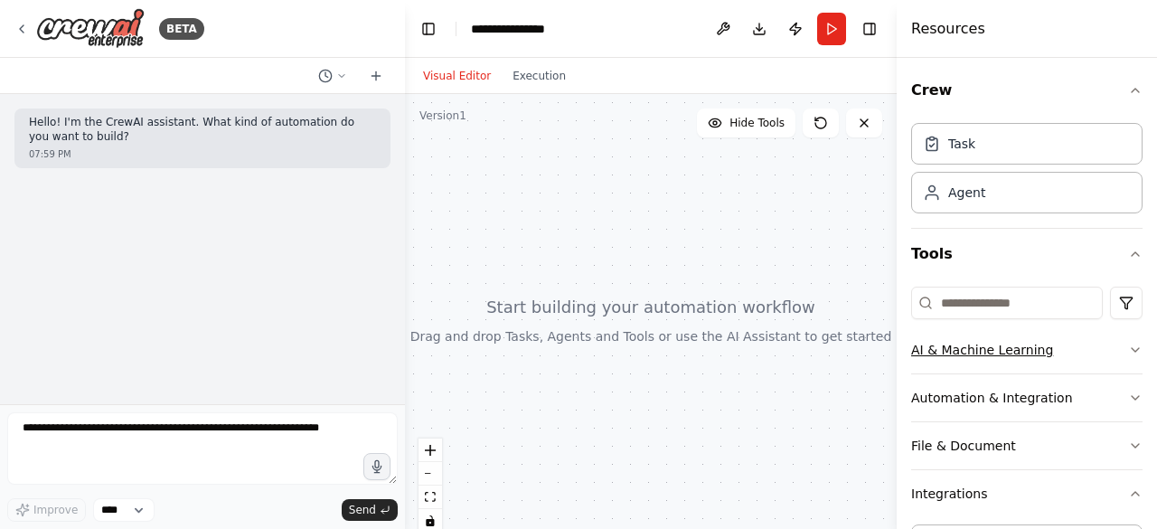
click at [1128, 351] on icon "button" at bounding box center [1135, 349] width 14 height 14
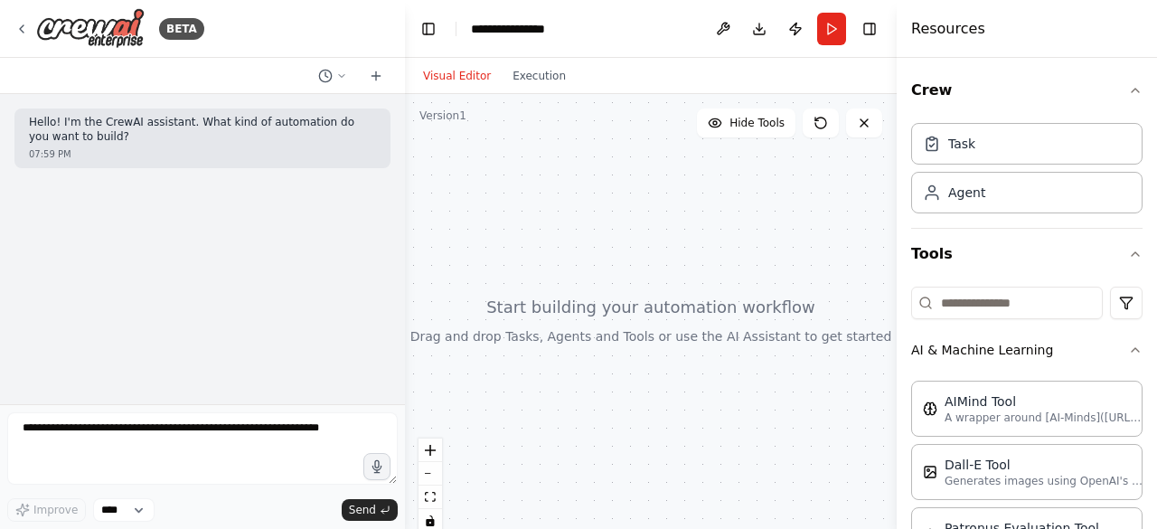
click at [609, 221] on div at bounding box center [651, 320] width 492 height 452
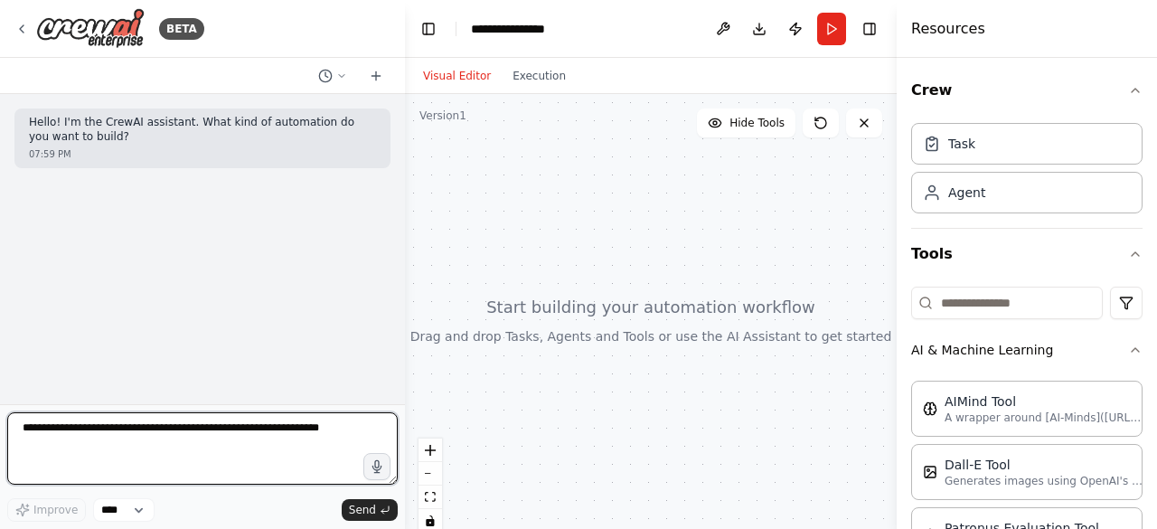
click at [280, 452] on textarea at bounding box center [202, 448] width 390 height 72
type textarea "**********"
